Goal: Transaction & Acquisition: Purchase product/service

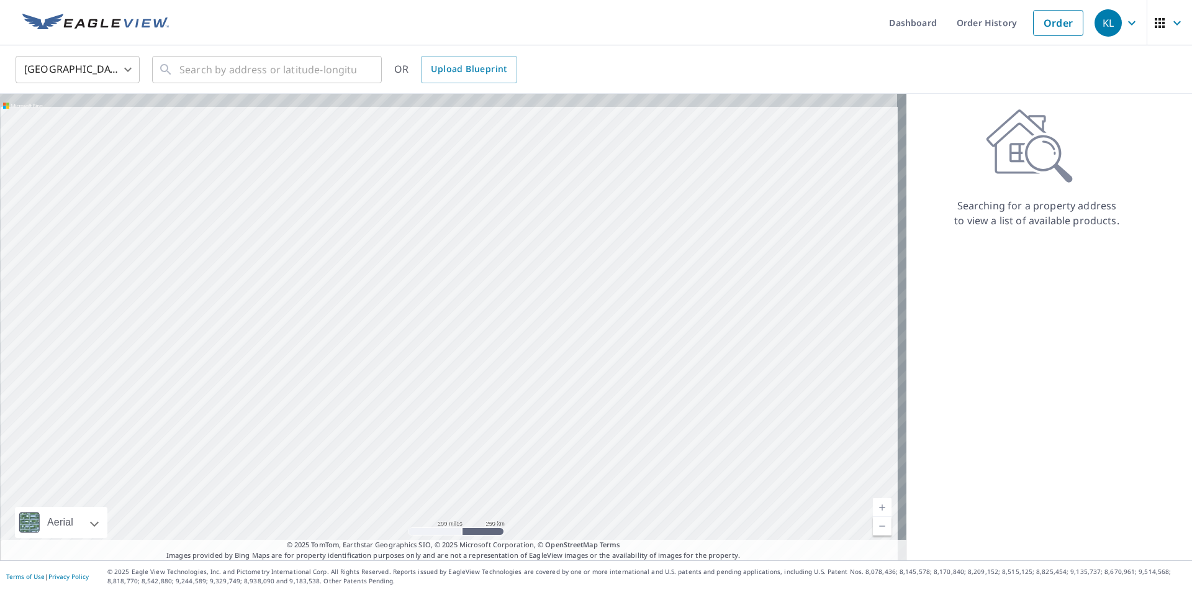
drag, startPoint x: 458, startPoint y: 182, endPoint x: 497, endPoint y: 346, distance: 168.3
click at [497, 346] on div at bounding box center [453, 327] width 906 height 466
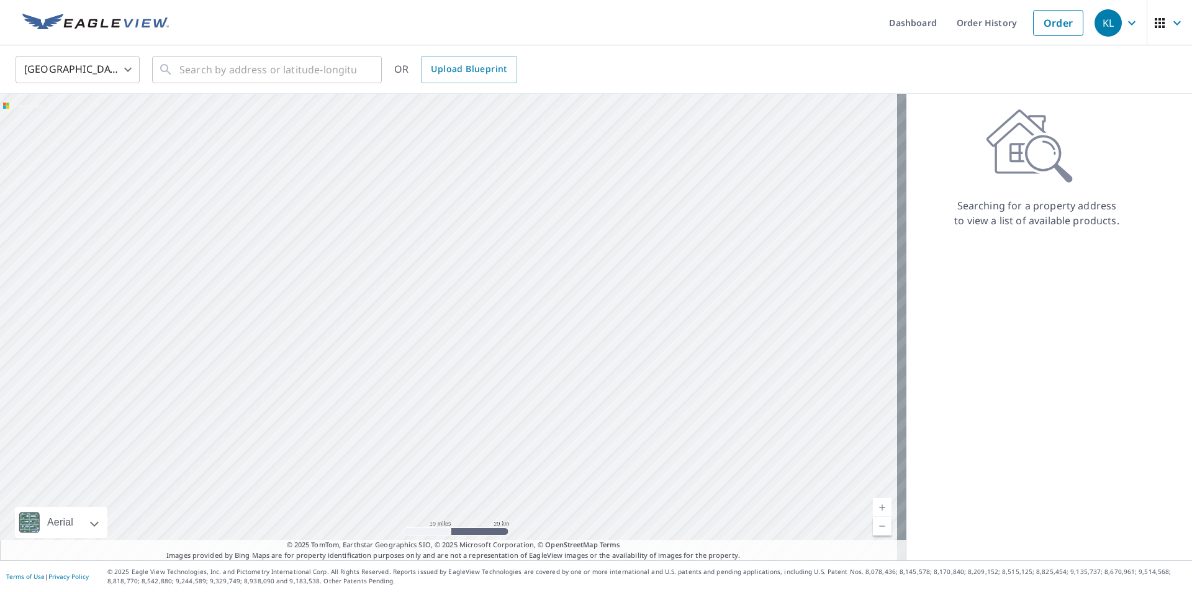
drag, startPoint x: 585, startPoint y: 271, endPoint x: 486, endPoint y: 436, distance: 192.7
click at [486, 436] on div at bounding box center [453, 327] width 906 height 466
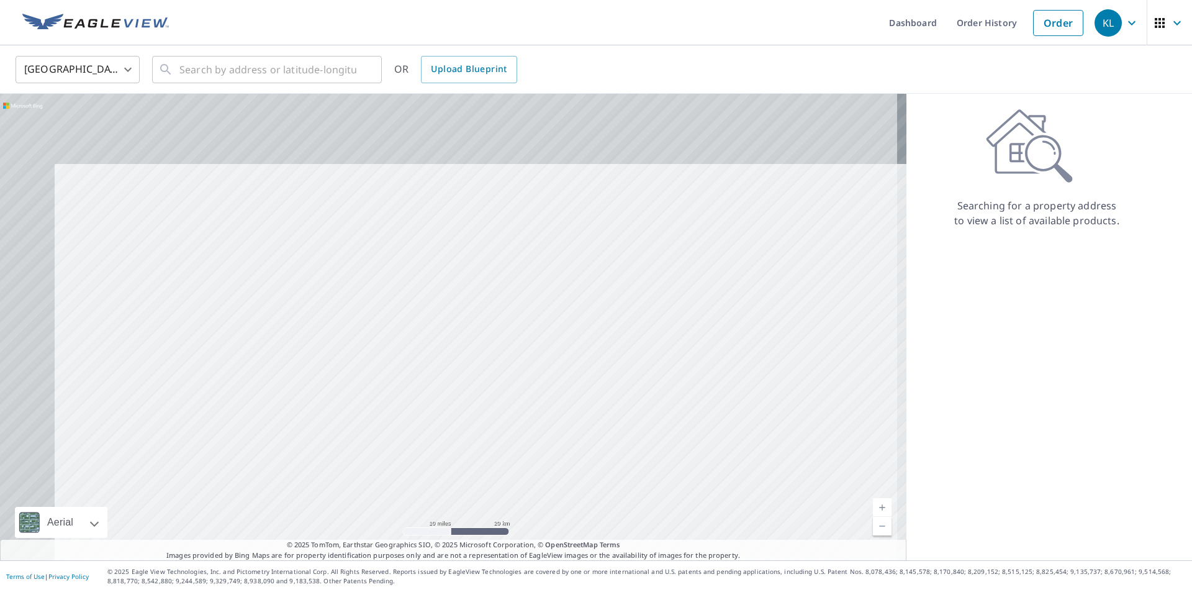
drag, startPoint x: 600, startPoint y: 259, endPoint x: 688, endPoint y: 377, distance: 147.4
click at [688, 377] on div at bounding box center [453, 327] width 906 height 466
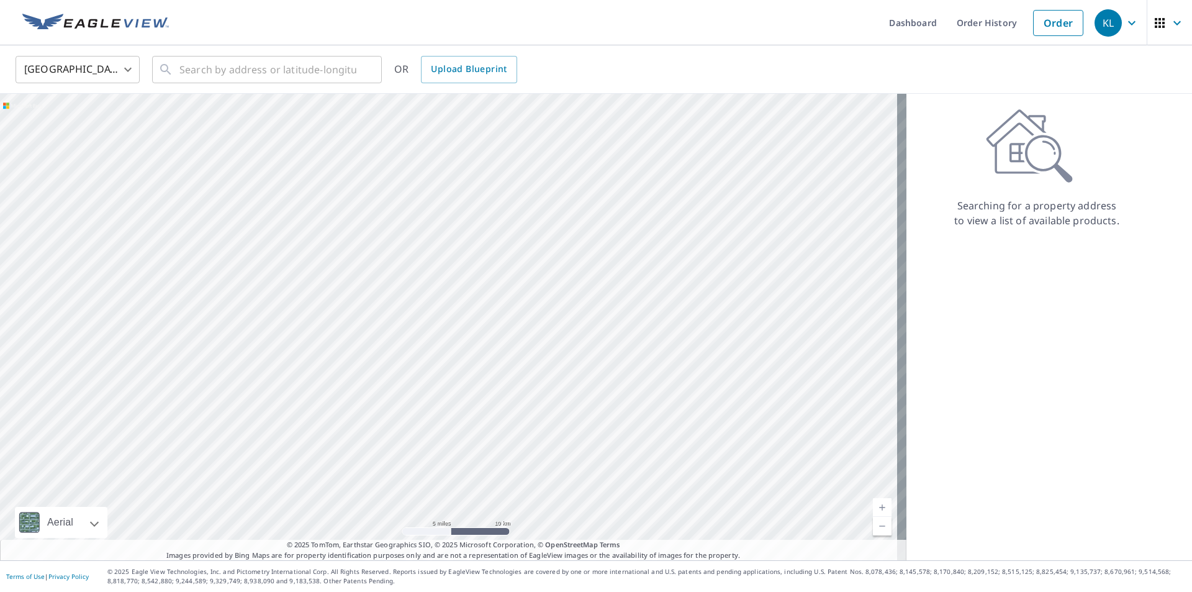
drag, startPoint x: 677, startPoint y: 328, endPoint x: 546, endPoint y: 313, distance: 132.4
click at [546, 313] on div at bounding box center [453, 327] width 906 height 466
drag, startPoint x: 418, startPoint y: 256, endPoint x: 597, endPoint y: 341, distance: 198.5
click at [597, 341] on div at bounding box center [453, 327] width 906 height 466
drag, startPoint x: 498, startPoint y: 250, endPoint x: 547, endPoint y: 253, distance: 49.8
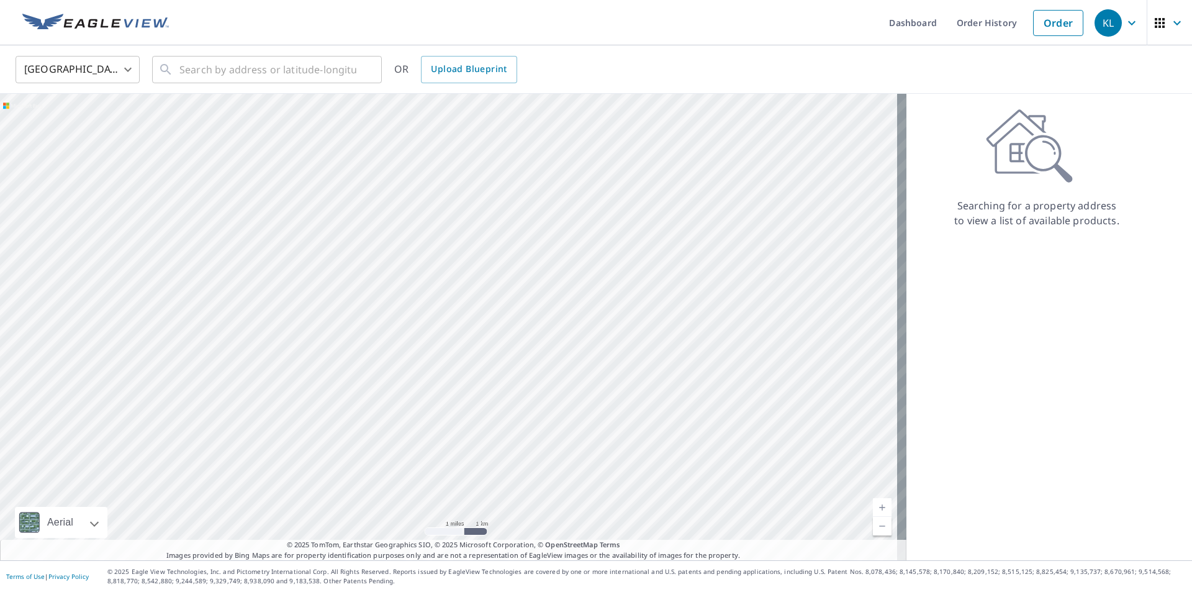
click at [547, 253] on div at bounding box center [453, 327] width 906 height 466
drag, startPoint x: 589, startPoint y: 282, endPoint x: 583, endPoint y: 341, distance: 59.2
click at [583, 341] on div at bounding box center [453, 327] width 906 height 466
drag, startPoint x: 618, startPoint y: 248, endPoint x: 575, endPoint y: 451, distance: 208.1
click at [575, 451] on div at bounding box center [453, 327] width 906 height 466
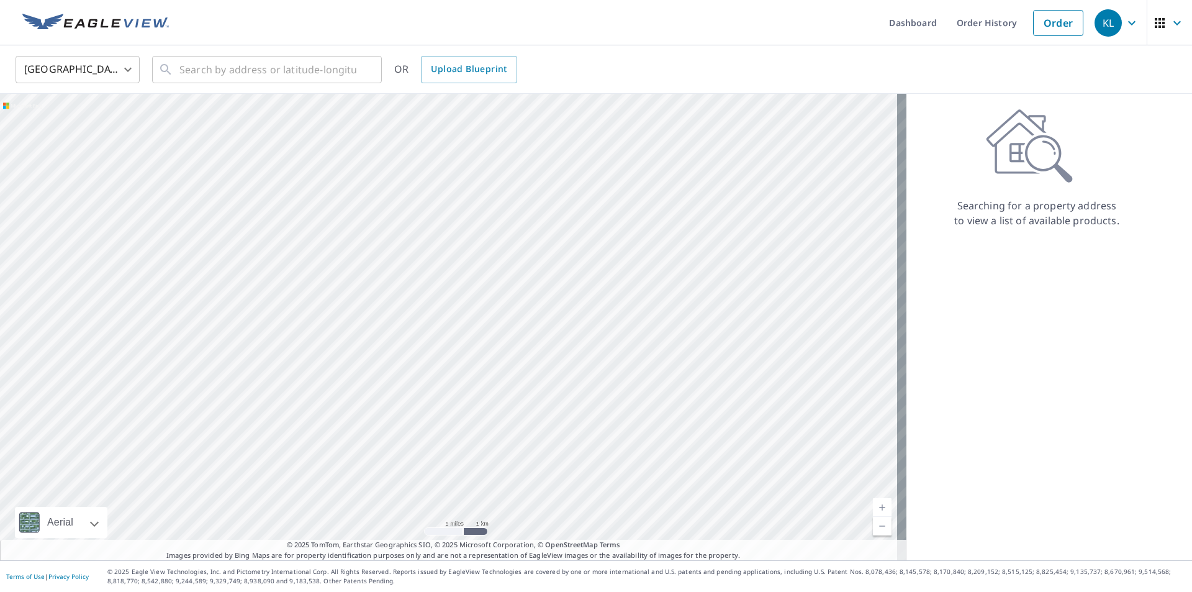
drag, startPoint x: 659, startPoint y: 283, endPoint x: 459, endPoint y: 387, distance: 225.7
click at [459, 387] on div at bounding box center [453, 327] width 906 height 466
drag, startPoint x: 615, startPoint y: 379, endPoint x: 407, endPoint y: 322, distance: 215.6
click at [407, 322] on div at bounding box center [453, 327] width 906 height 466
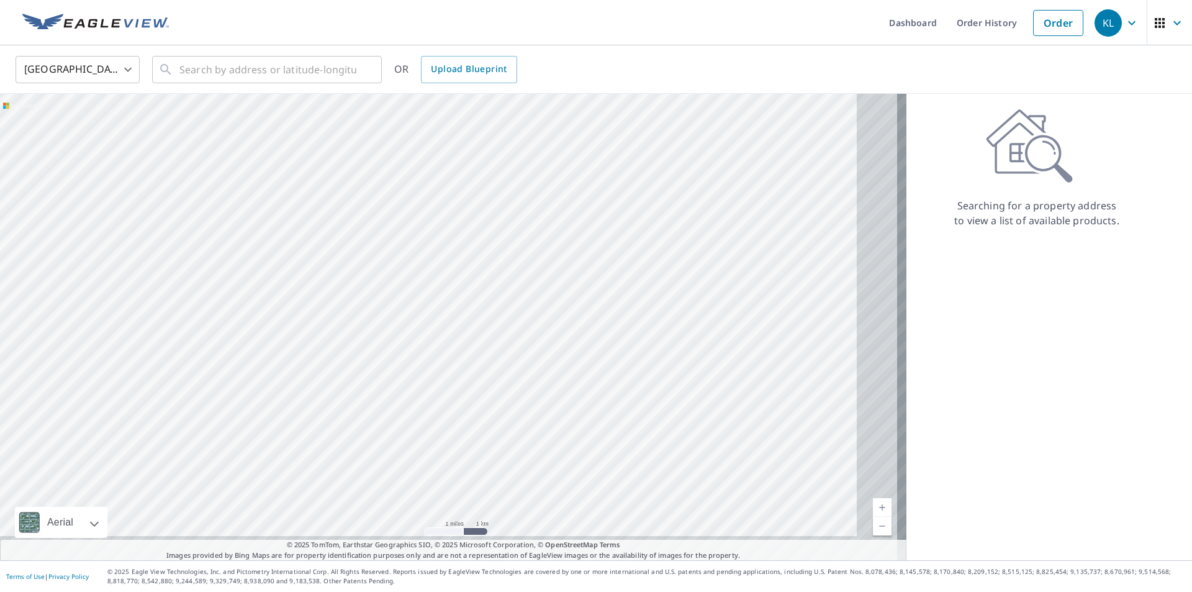
drag, startPoint x: 682, startPoint y: 330, endPoint x: 385, endPoint y: 202, distance: 323.1
click at [387, 203] on div at bounding box center [453, 327] width 906 height 466
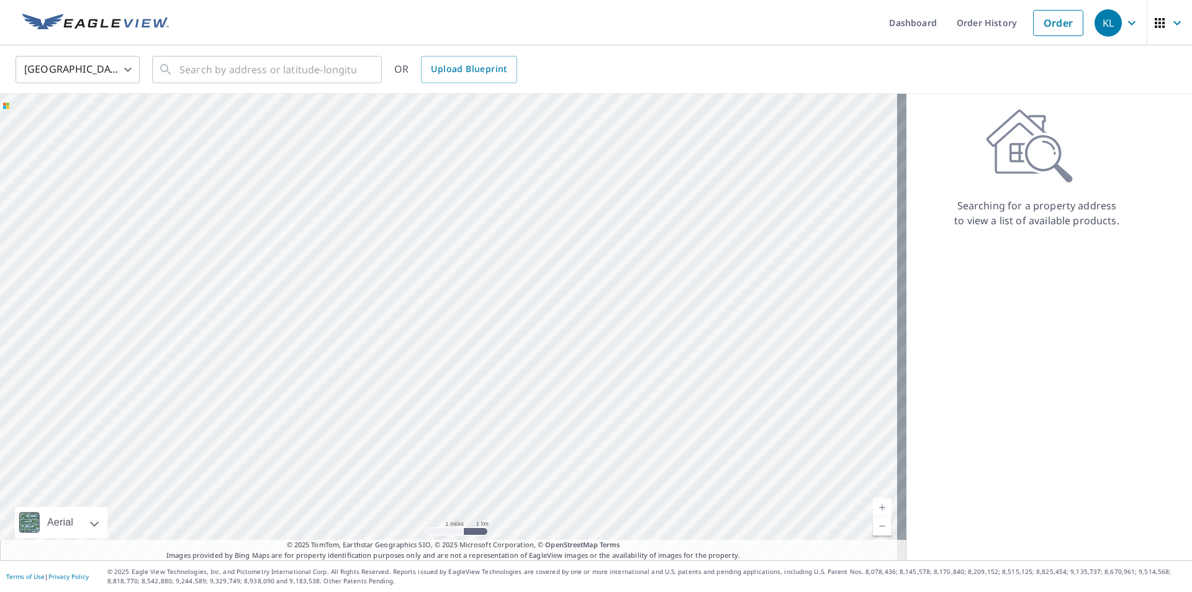
drag, startPoint x: 547, startPoint y: 303, endPoint x: 534, endPoint y: 497, distance: 194.1
click at [534, 497] on div at bounding box center [453, 327] width 906 height 466
drag, startPoint x: 790, startPoint y: 302, endPoint x: 376, endPoint y: 600, distance: 510.2
click at [376, 591] on html "KL KL Dashboard Order History Order KL [GEOGRAPHIC_DATA] US ​ ​ OR Upload Bluep…" at bounding box center [596, 296] width 1192 height 592
click at [683, 304] on div at bounding box center [453, 327] width 906 height 466
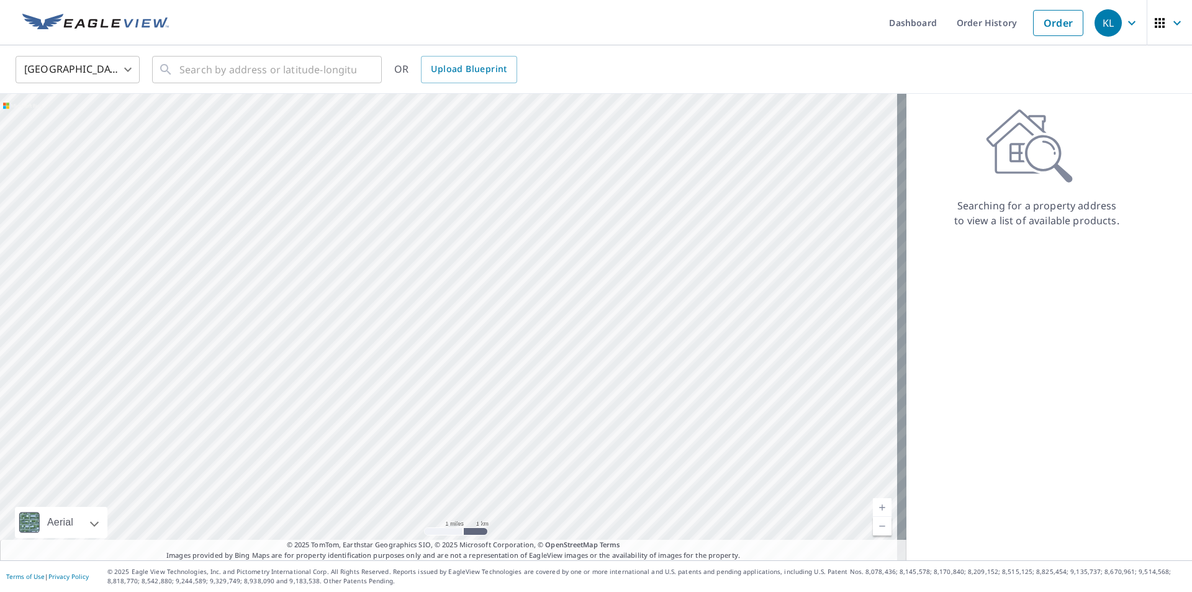
drag, startPoint x: 683, startPoint y: 304, endPoint x: 244, endPoint y: 391, distance: 448.1
click at [244, 391] on div at bounding box center [453, 327] width 906 height 466
drag, startPoint x: 551, startPoint y: 143, endPoint x: 463, endPoint y: 383, distance: 255.3
click at [463, 383] on div at bounding box center [453, 327] width 906 height 466
drag, startPoint x: 627, startPoint y: 225, endPoint x: 588, endPoint y: 501, distance: 278.4
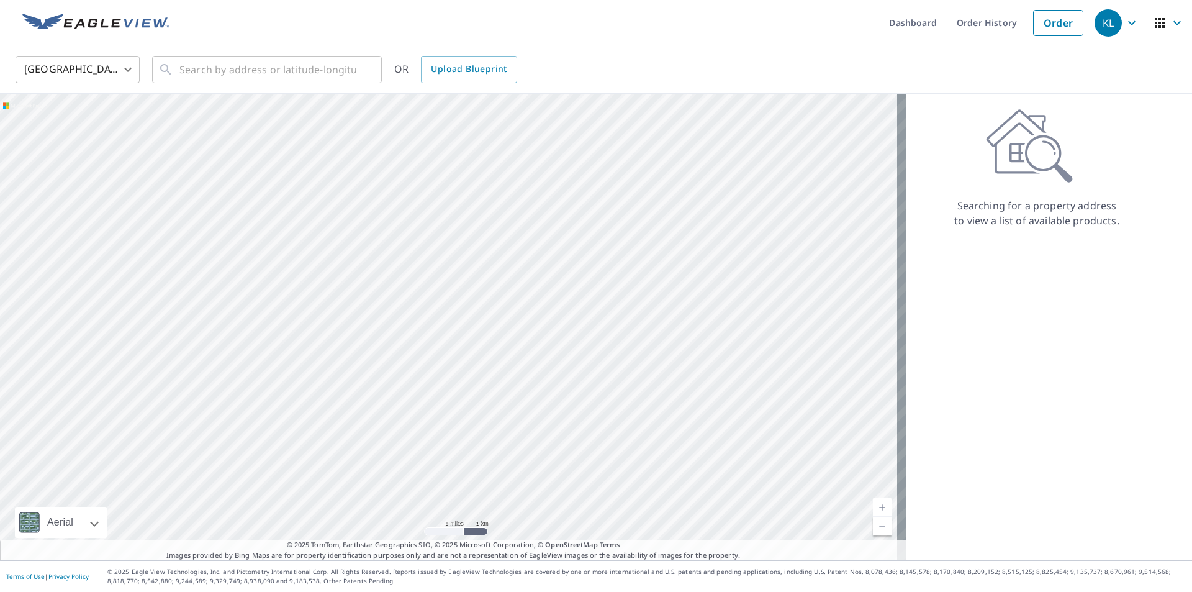
click at [588, 501] on div at bounding box center [453, 327] width 906 height 466
drag, startPoint x: 640, startPoint y: 144, endPoint x: 592, endPoint y: 333, distance: 194.8
click at [592, 333] on div at bounding box center [453, 327] width 906 height 466
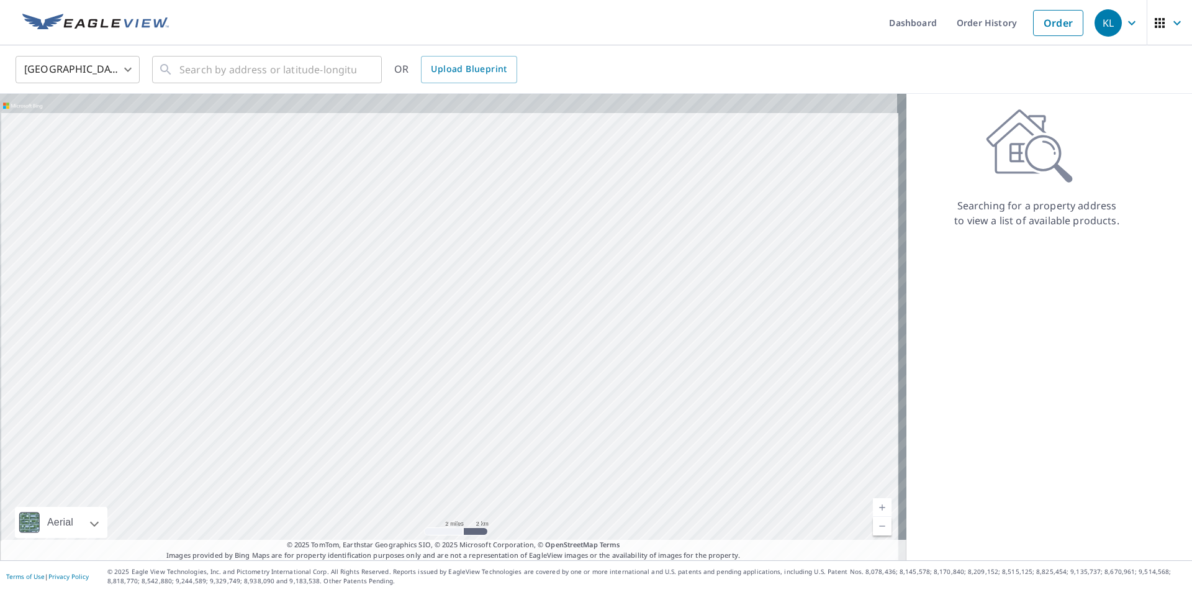
drag, startPoint x: 598, startPoint y: 189, endPoint x: 600, endPoint y: 222, distance: 32.3
click at [600, 222] on div at bounding box center [453, 327] width 906 height 466
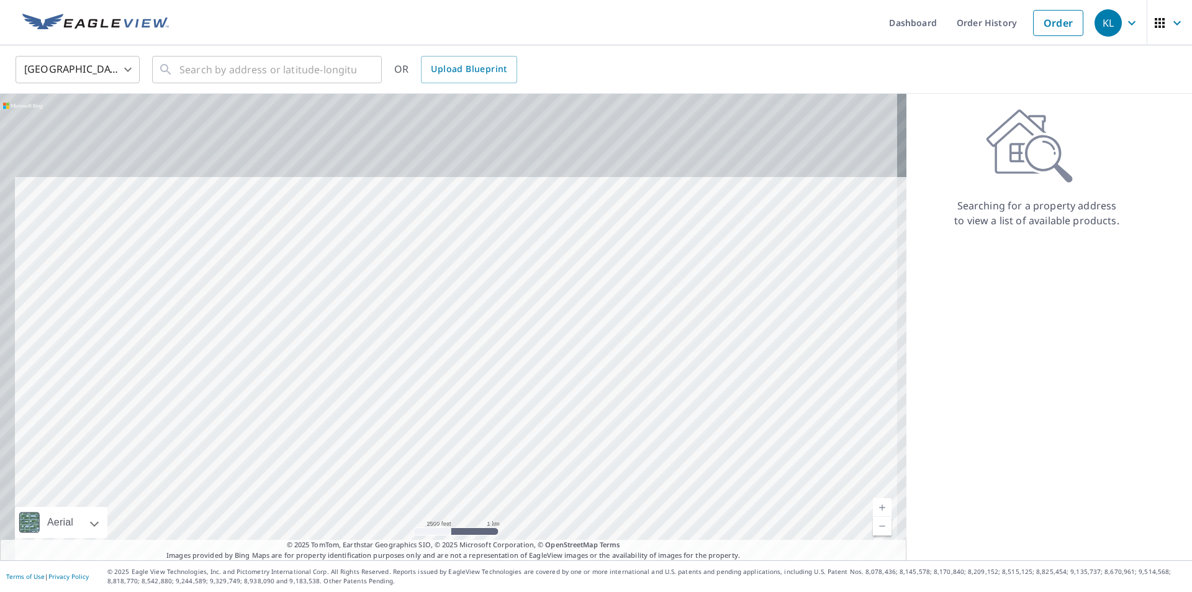
drag, startPoint x: 597, startPoint y: 218, endPoint x: 700, endPoint y: 616, distance: 410.4
click at [700, 591] on html "KL KL Dashboard Order History Order KL [GEOGRAPHIC_DATA] US ​ ​ OR Upload Bluep…" at bounding box center [596, 296] width 1192 height 592
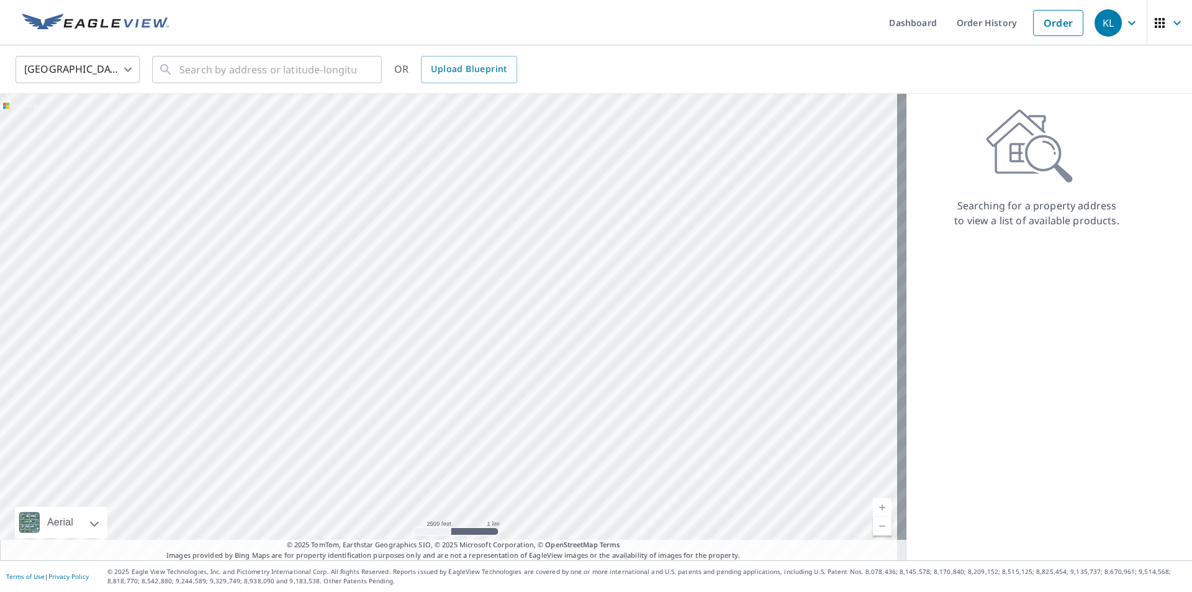
drag, startPoint x: 566, startPoint y: 240, endPoint x: 685, endPoint y: 551, distance: 333.6
click at [685, 551] on div "Aerial Road A standard road map Aerial A detailed look from above Labels Labels…" at bounding box center [453, 327] width 906 height 466
click at [685, 544] on p "© 2025 TomTom, Earthstar Geographics SIO, © 2025 Microsoft Corporation, © OpenS…" at bounding box center [453, 549] width 906 height 20
click at [683, 443] on div at bounding box center [453, 327] width 906 height 466
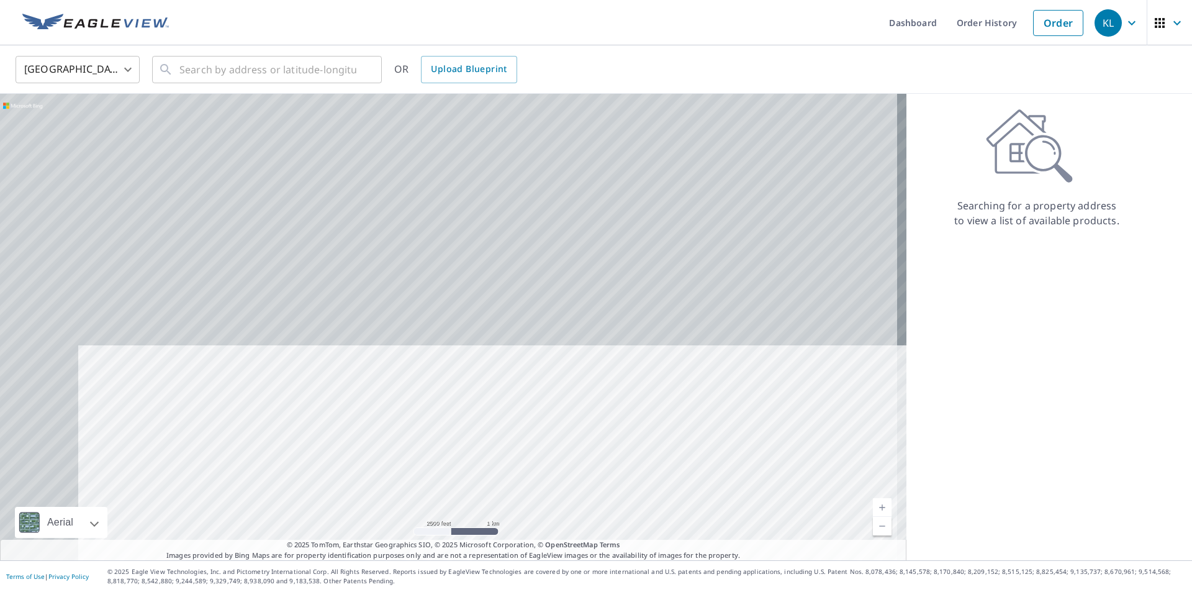
drag, startPoint x: 553, startPoint y: 228, endPoint x: 680, endPoint y: 616, distance: 407.5
click at [680, 591] on html "KL KL Dashboard Order History Order KL [GEOGRAPHIC_DATA] US ​ ​ OR Upload Bluep…" at bounding box center [596, 296] width 1192 height 592
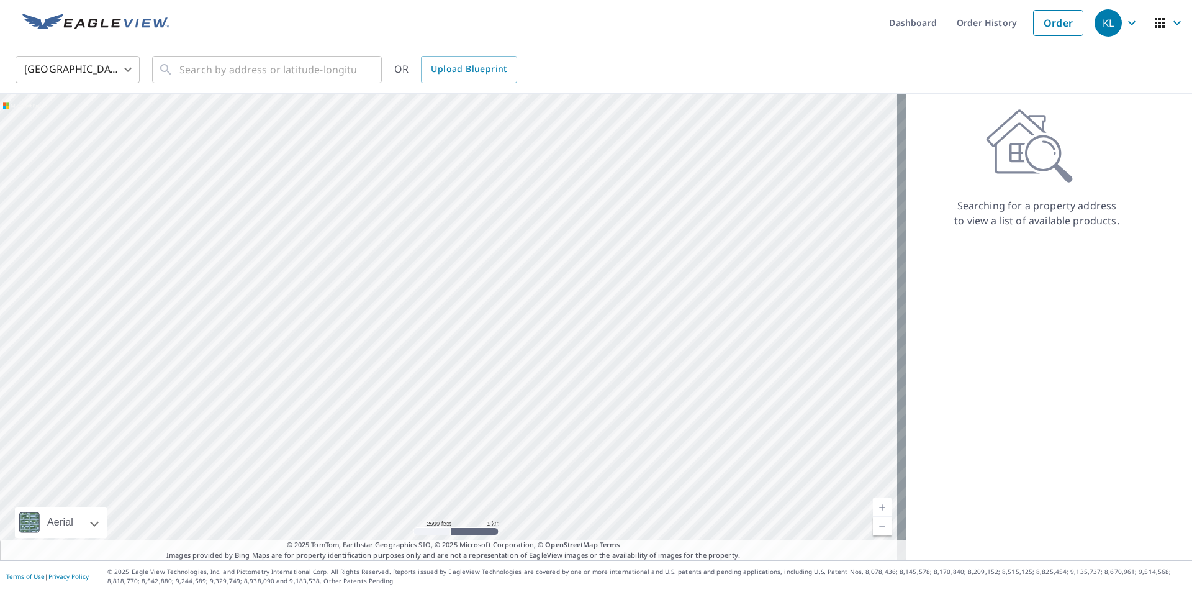
drag, startPoint x: 492, startPoint y: 245, endPoint x: 746, endPoint y: 616, distance: 450.1
click at [746, 591] on html "KL KL Dashboard Order History Order KL [GEOGRAPHIC_DATA] US ​ ​ OR Upload Bluep…" at bounding box center [596, 296] width 1192 height 592
click at [700, 475] on div at bounding box center [453, 327] width 906 height 466
drag, startPoint x: 498, startPoint y: 189, endPoint x: 543, endPoint y: 415, distance: 230.9
click at [543, 415] on div at bounding box center [453, 327] width 906 height 466
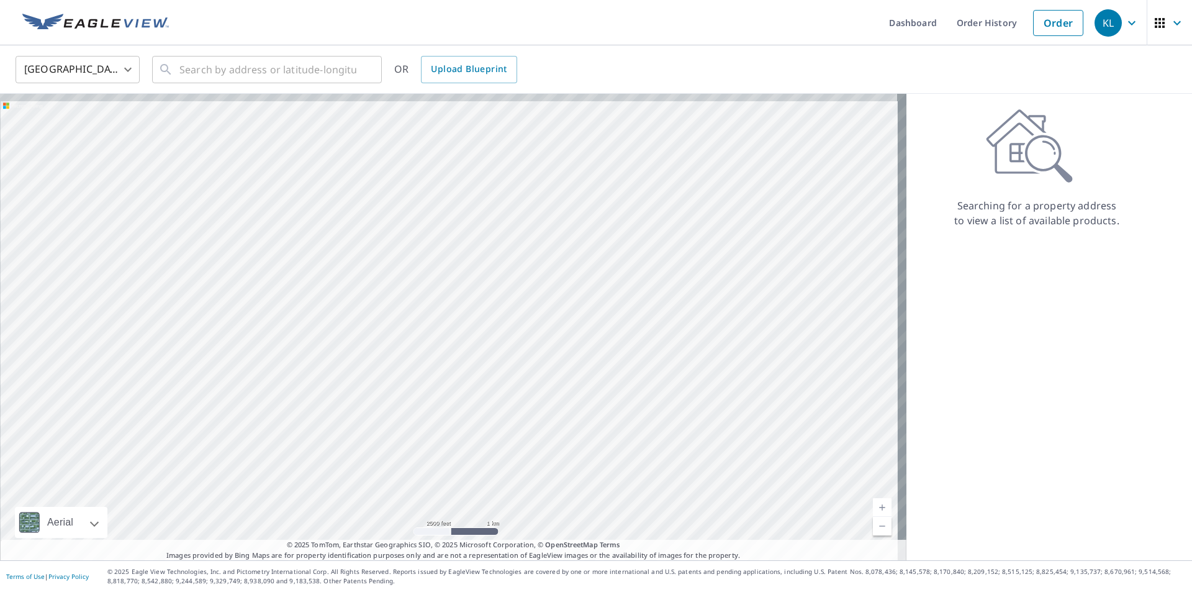
drag, startPoint x: 501, startPoint y: 130, endPoint x: 536, endPoint y: 417, distance: 289.6
click at [536, 417] on div at bounding box center [453, 327] width 906 height 466
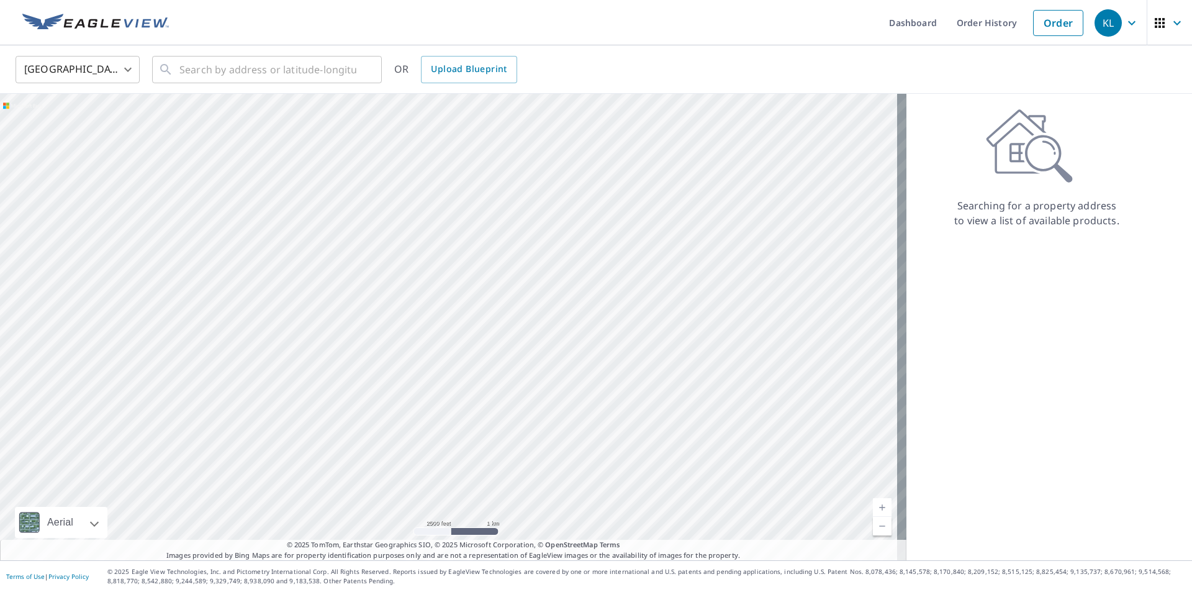
drag, startPoint x: 487, startPoint y: 179, endPoint x: 658, endPoint y: 410, distance: 287.5
click at [658, 410] on div at bounding box center [453, 327] width 906 height 466
drag, startPoint x: 433, startPoint y: 214, endPoint x: 587, endPoint y: 399, distance: 240.3
click at [587, 399] on div at bounding box center [453, 327] width 906 height 466
drag, startPoint x: 369, startPoint y: 281, endPoint x: 664, endPoint y: 301, distance: 295.5
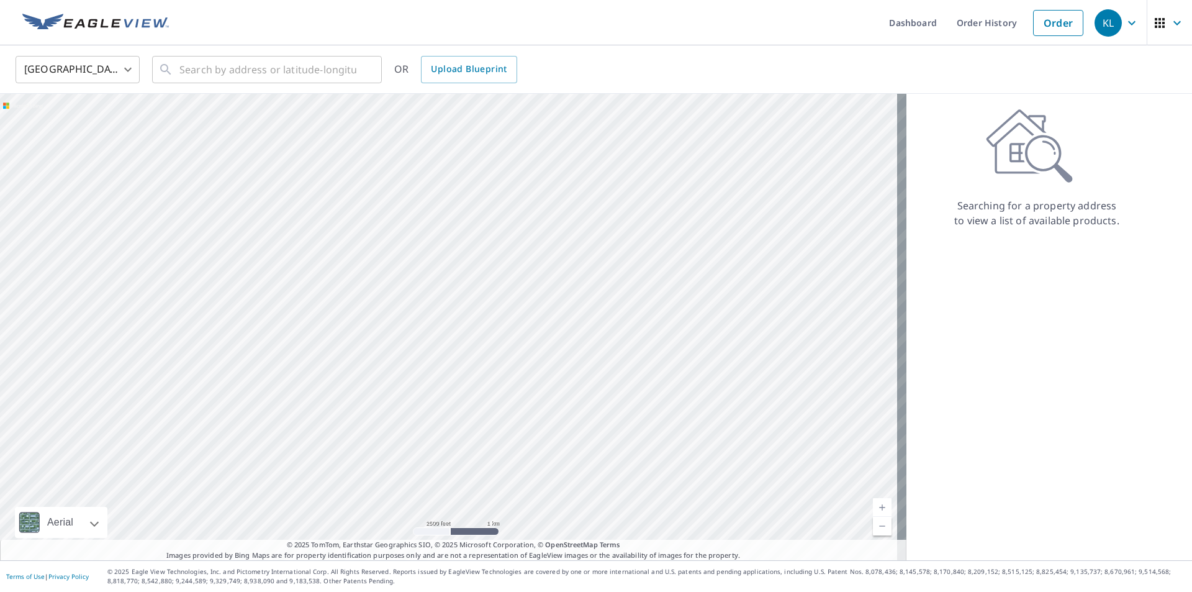
click at [664, 301] on div at bounding box center [453, 327] width 906 height 466
drag, startPoint x: 325, startPoint y: 205, endPoint x: 639, endPoint y: 348, distance: 344.7
click at [639, 348] on div at bounding box center [453, 327] width 906 height 466
drag, startPoint x: 219, startPoint y: 426, endPoint x: 451, endPoint y: 272, distance: 277.7
click at [451, 272] on div at bounding box center [453, 327] width 906 height 466
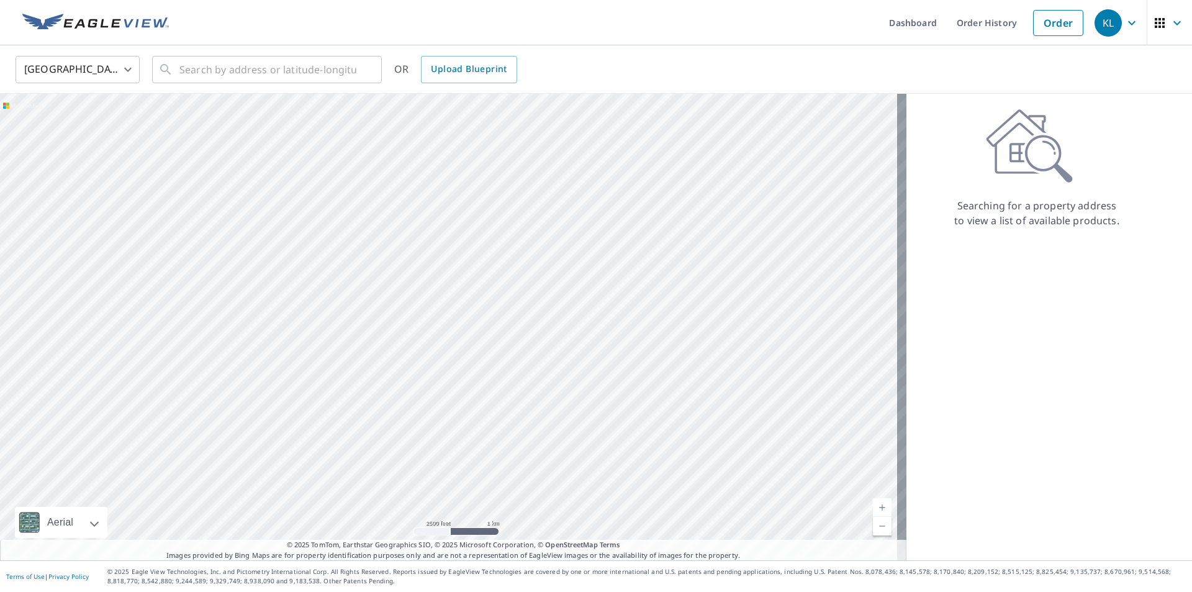
drag, startPoint x: 277, startPoint y: 228, endPoint x: 248, endPoint y: 495, distance: 268.5
click at [248, 495] on div at bounding box center [453, 327] width 906 height 466
drag, startPoint x: 351, startPoint y: 230, endPoint x: 873, endPoint y: 446, distance: 565.5
click at [873, 446] on div at bounding box center [453, 327] width 906 height 466
drag, startPoint x: 623, startPoint y: 304, endPoint x: 691, endPoint y: 496, distance: 203.4
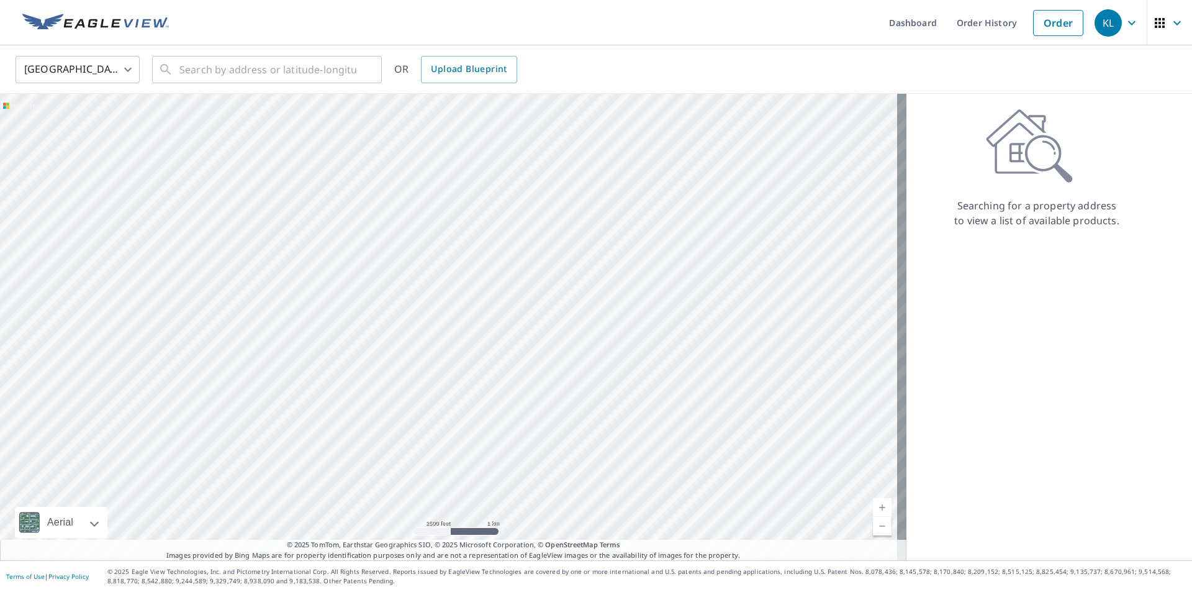
click at [691, 496] on div at bounding box center [453, 327] width 906 height 466
click at [626, 203] on div at bounding box center [453, 327] width 906 height 466
